Goal: Information Seeking & Learning: Learn about a topic

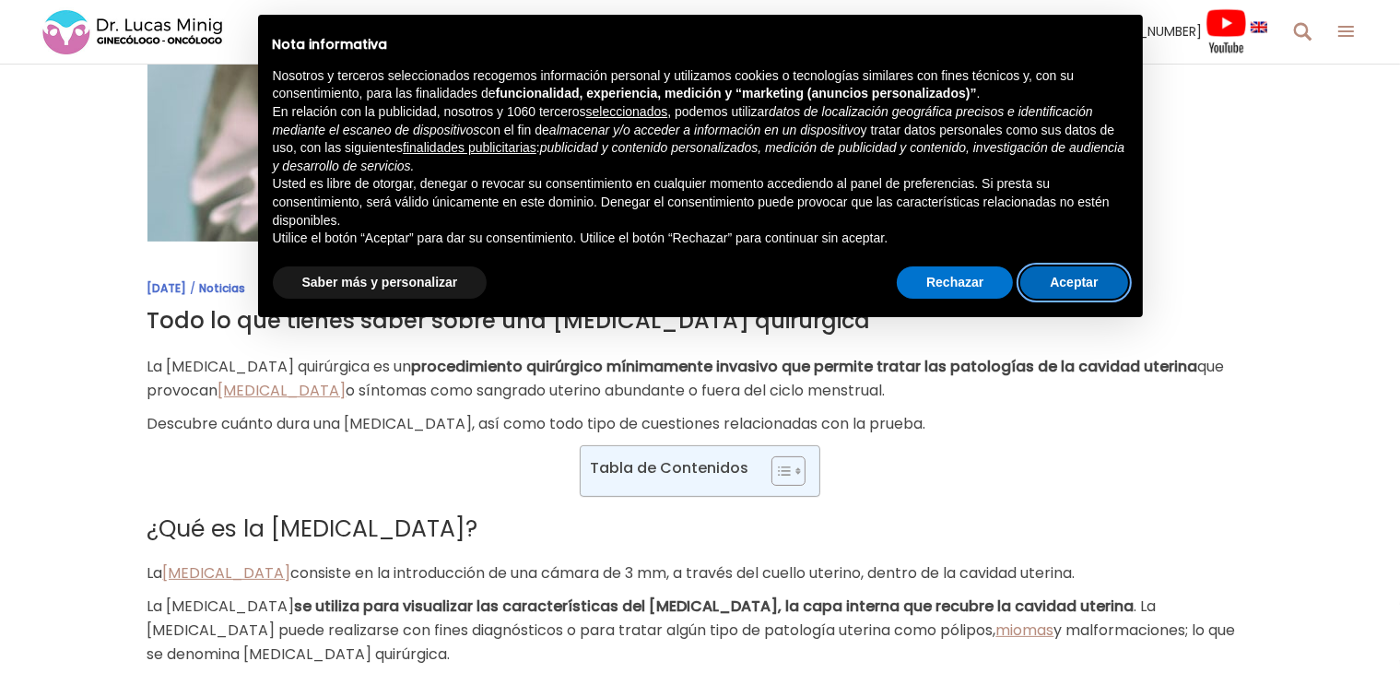
click at [1073, 277] on button "Aceptar" at bounding box center [1073, 282] width 107 height 33
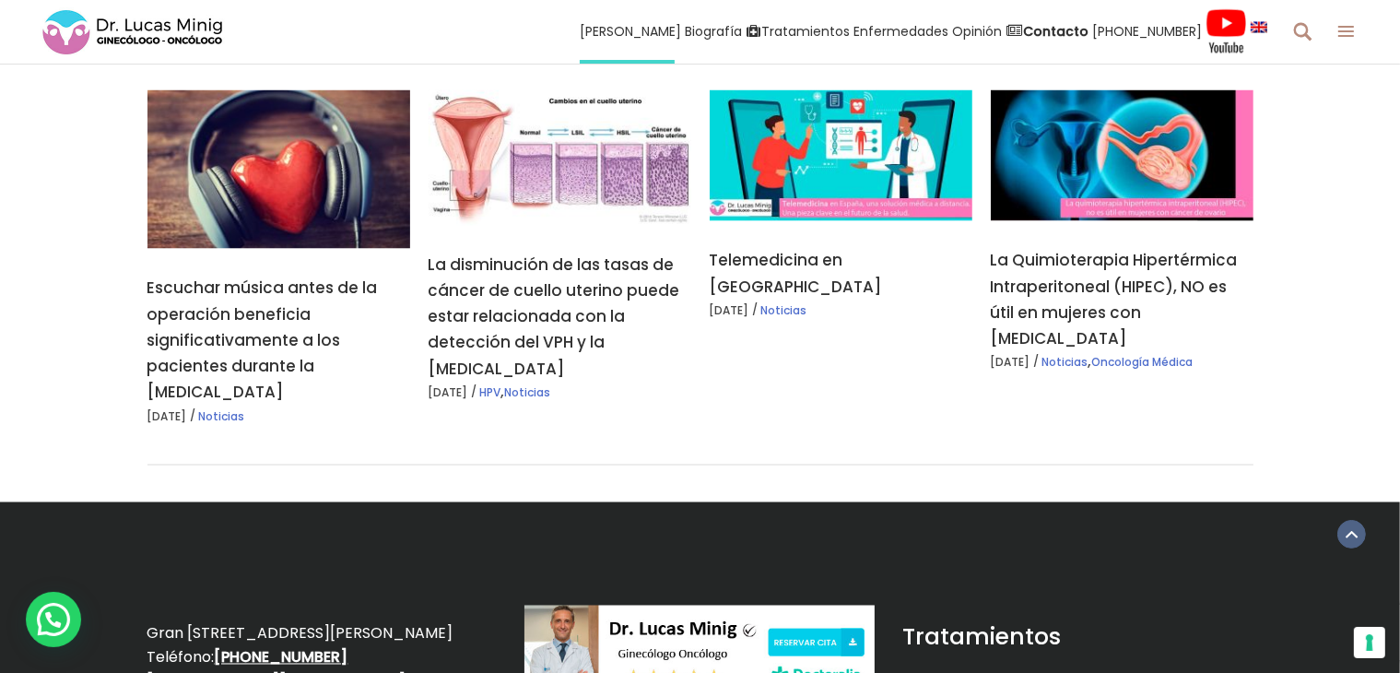
scroll to position [2812, 0]
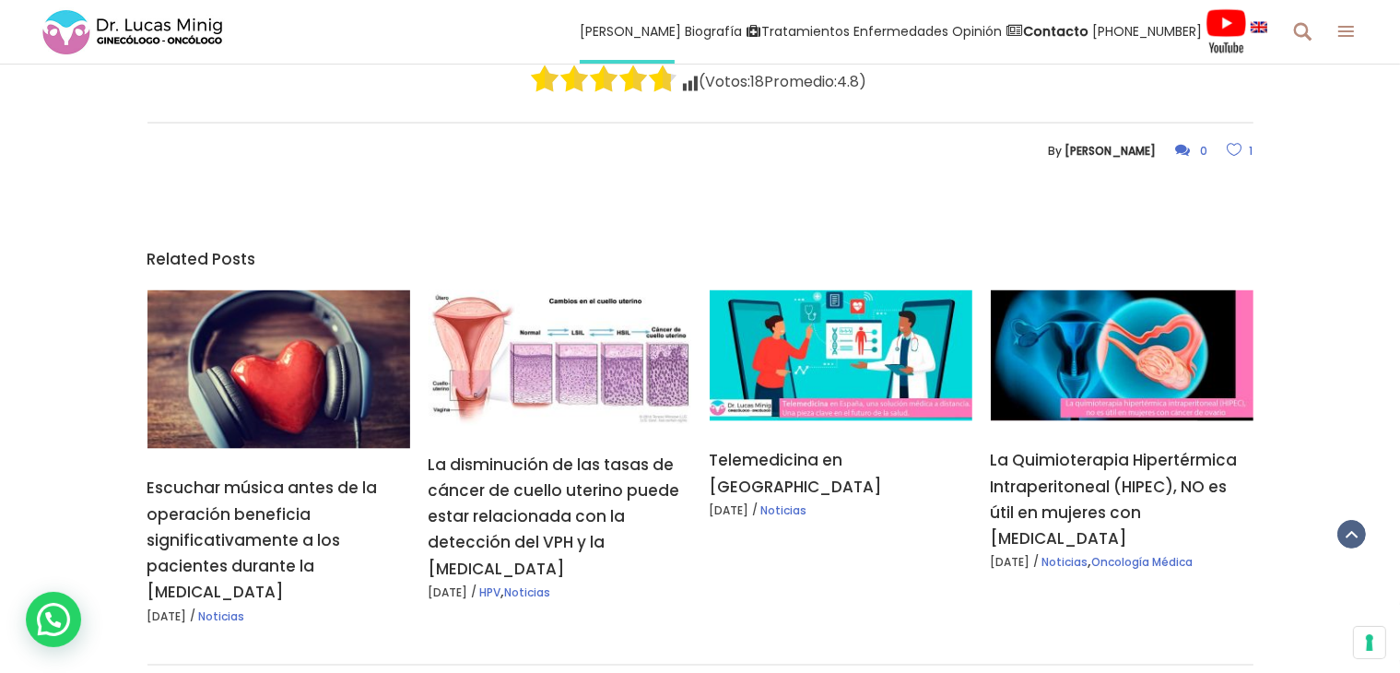
click at [188, 29] on img at bounding box center [133, 32] width 184 height 50
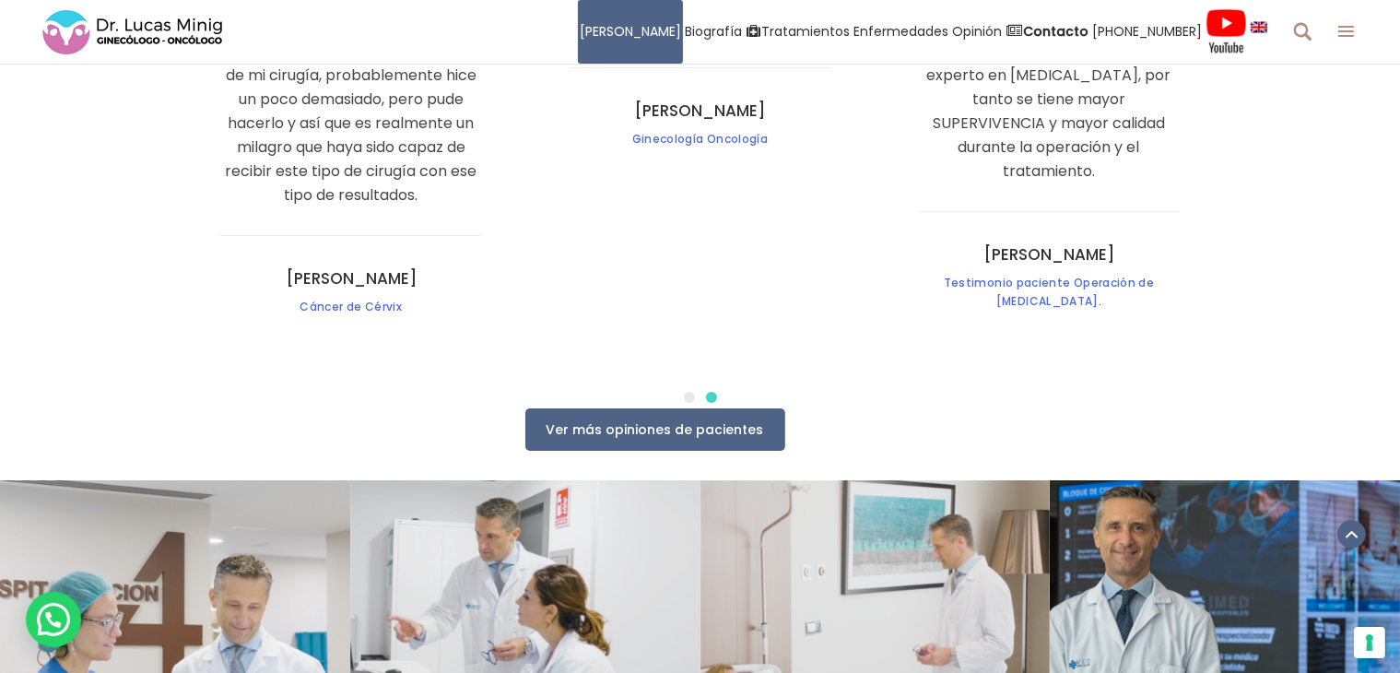
scroll to position [6636, 0]
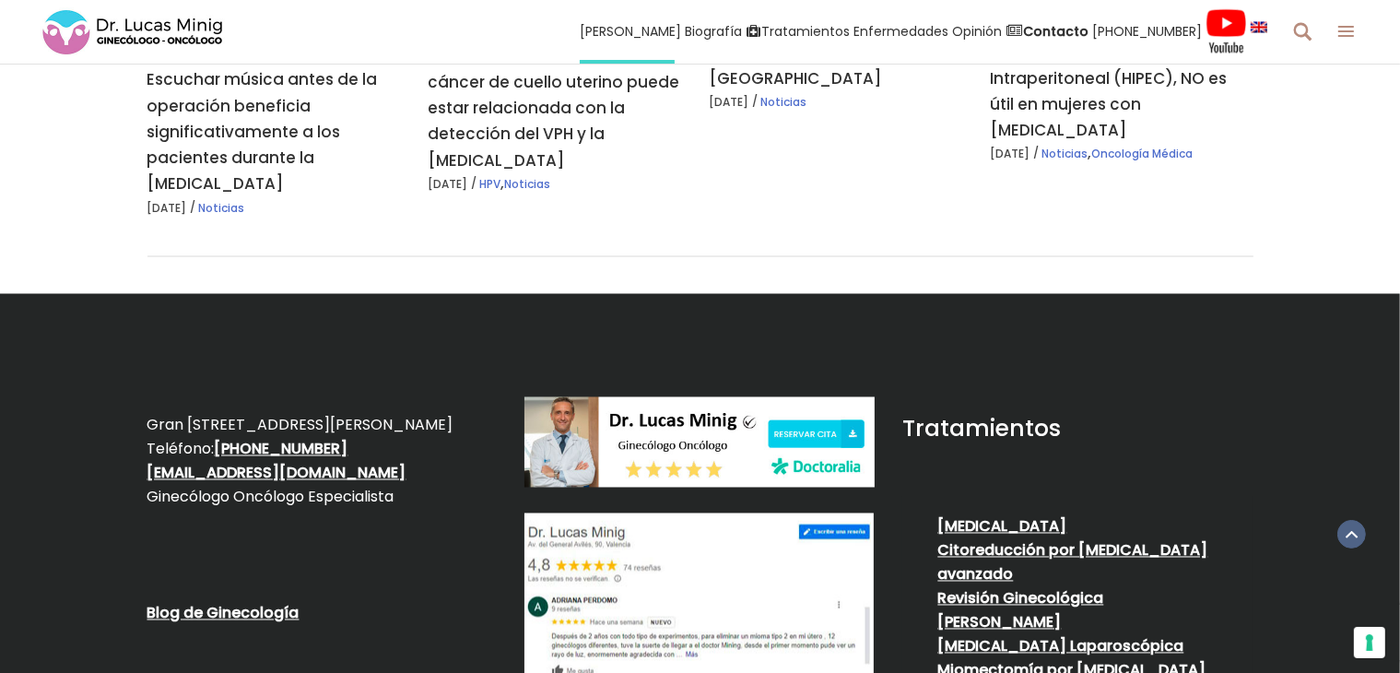
scroll to position [2812, 0]
